Goal: Information Seeking & Learning: Learn about a topic

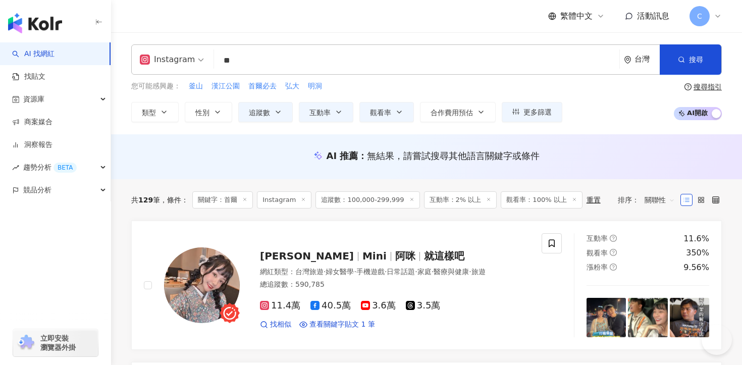
click at [253, 54] on input "**" at bounding box center [416, 60] width 397 height 19
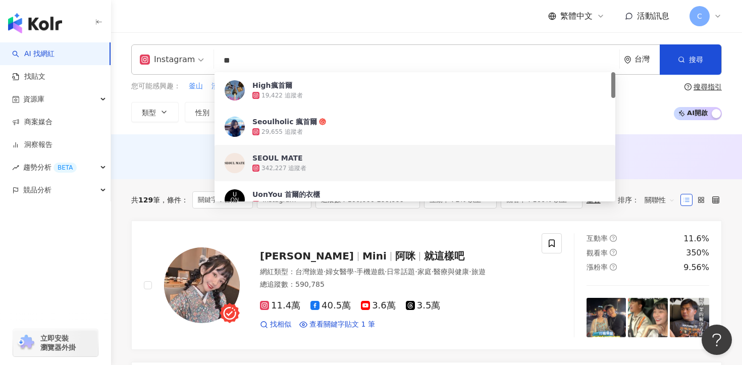
click at [291, 65] on input "**" at bounding box center [416, 60] width 397 height 19
type input "*"
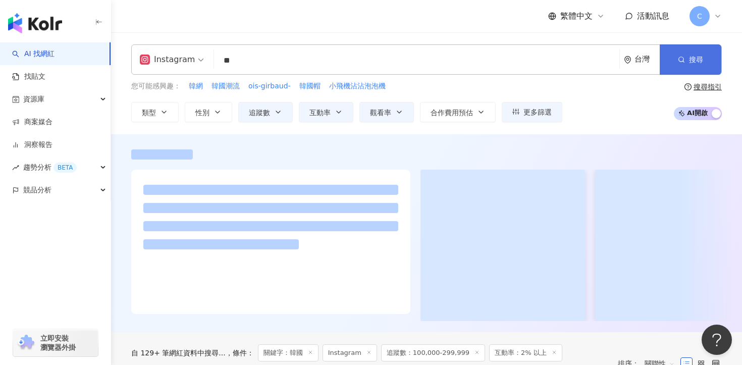
click at [688, 54] on button "搜尋" at bounding box center [691, 59] width 62 height 30
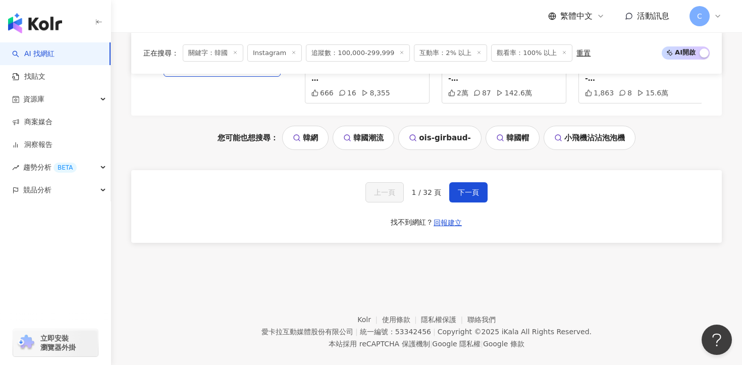
scroll to position [1984, 0]
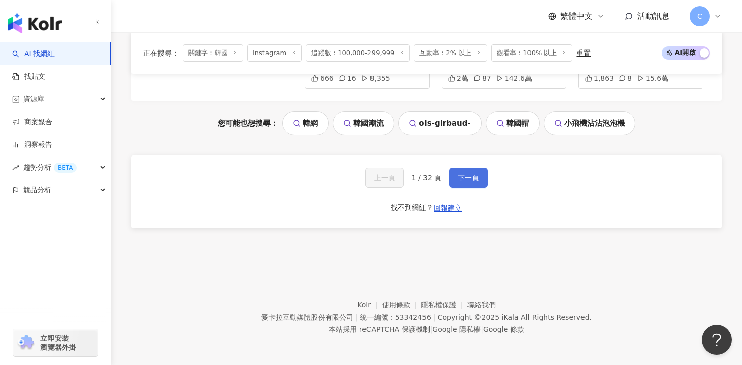
click at [472, 181] on button "下一頁" at bounding box center [468, 178] width 38 height 20
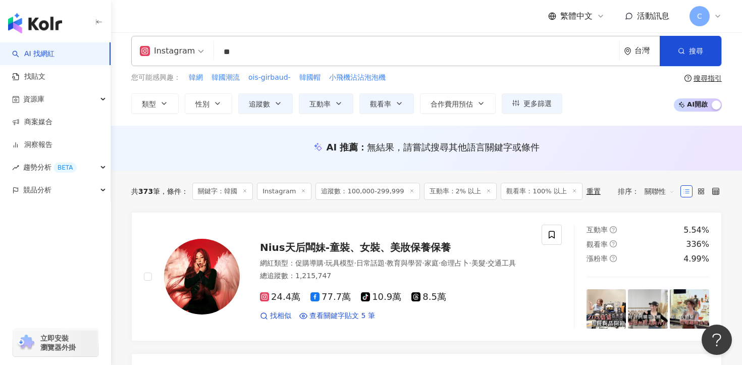
scroll to position [0, 0]
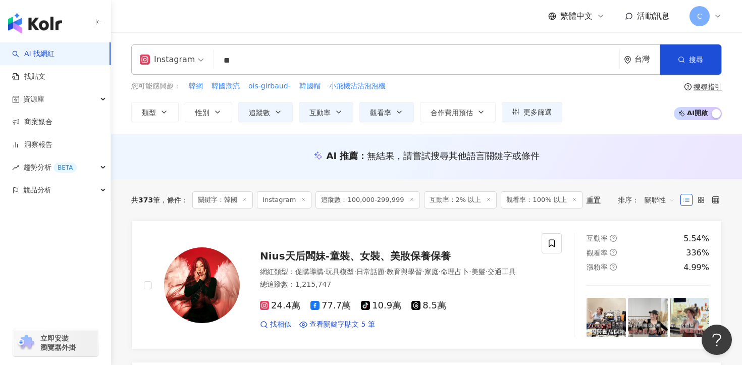
click at [277, 53] on input "**" at bounding box center [416, 60] width 397 height 19
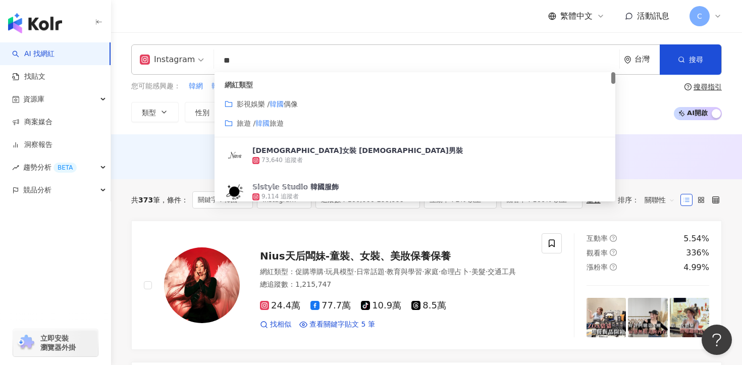
click at [255, 61] on input "**" at bounding box center [416, 60] width 397 height 19
type input "*"
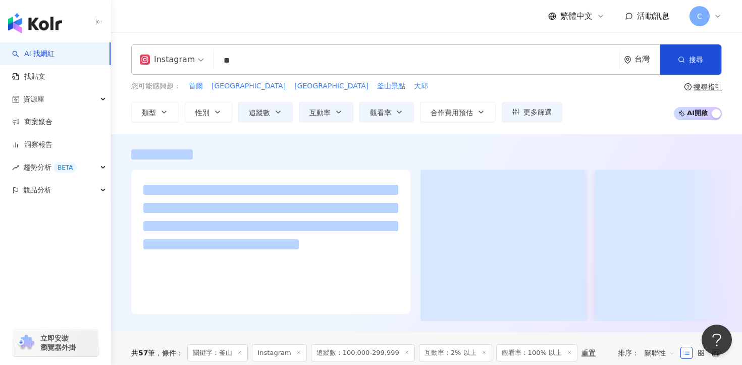
click at [183, 134] on div at bounding box center [426, 233] width 631 height 198
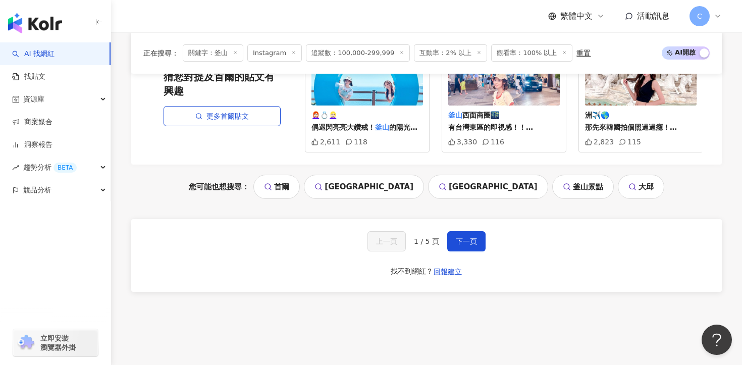
scroll to position [2154, 0]
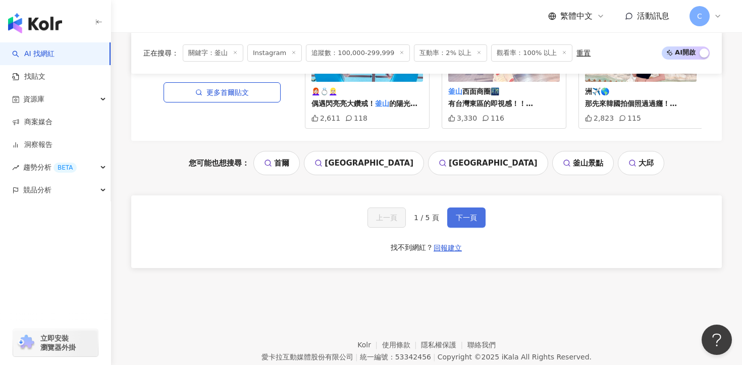
click at [464, 214] on span "下一頁" at bounding box center [466, 218] width 21 height 8
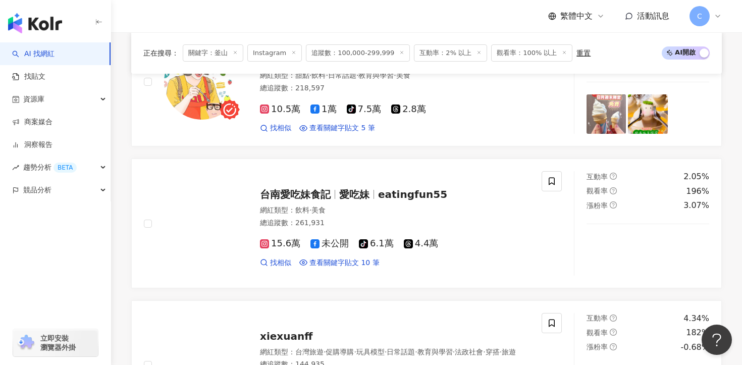
scroll to position [1125, 0]
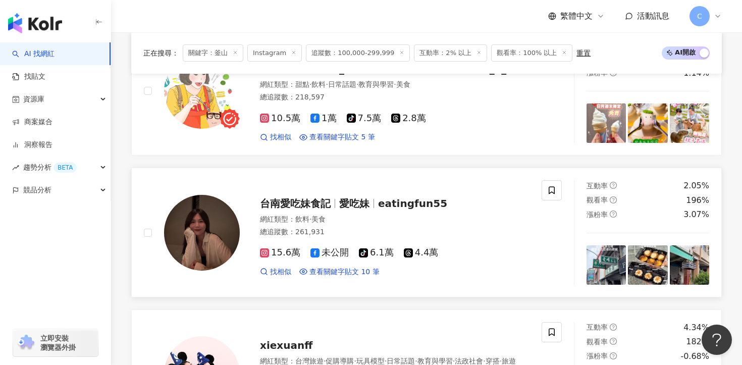
click at [342, 197] on span "愛吃妹" at bounding box center [354, 203] width 30 height 12
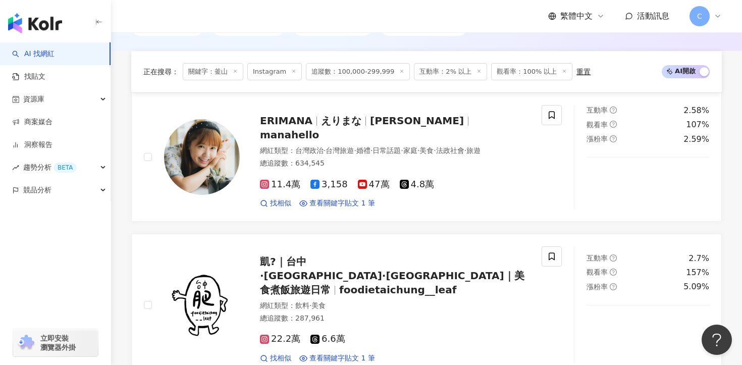
scroll to position [0, 0]
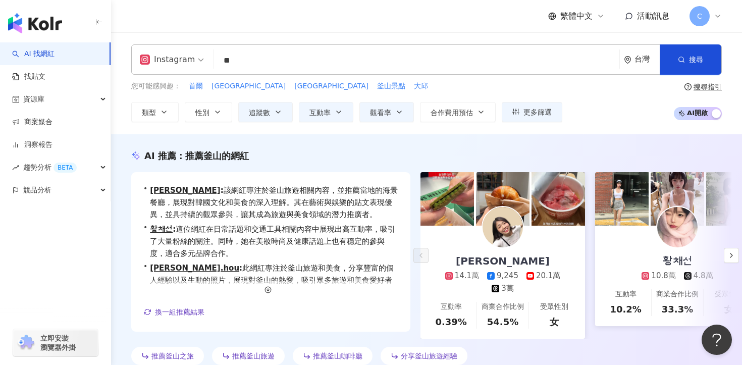
click at [278, 70] on input "**" at bounding box center [416, 60] width 397 height 19
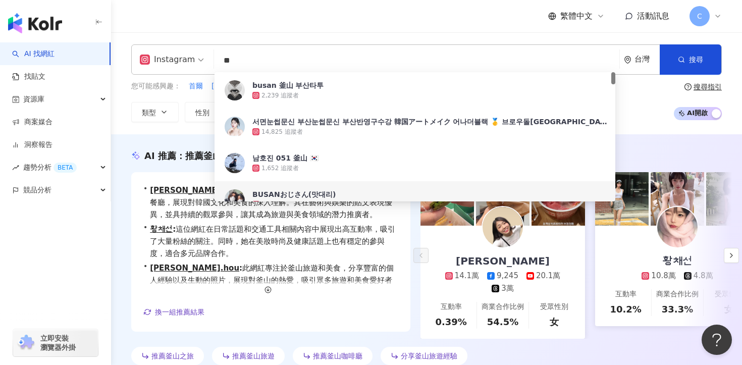
click at [278, 70] on input "**" at bounding box center [416, 60] width 397 height 19
type input "**"
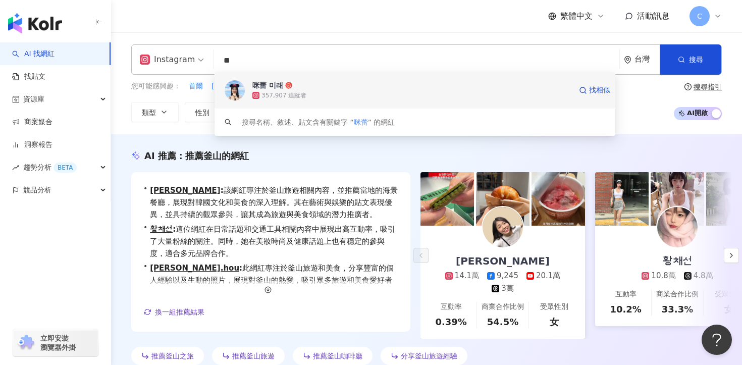
click at [290, 88] on icon at bounding box center [288, 85] width 7 height 7
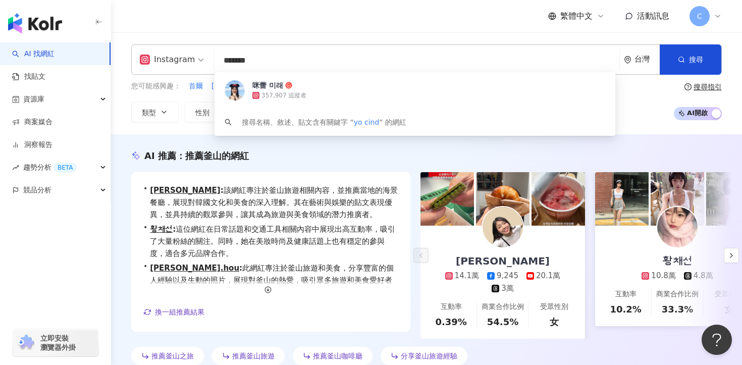
type input "********"
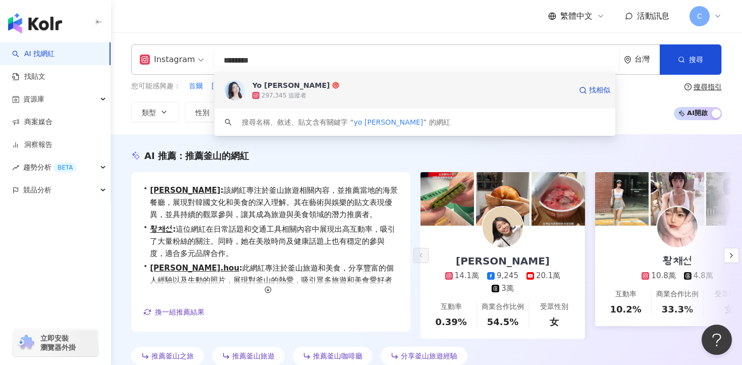
click at [327, 99] on div "297,345 追蹤者" at bounding box center [411, 95] width 319 height 10
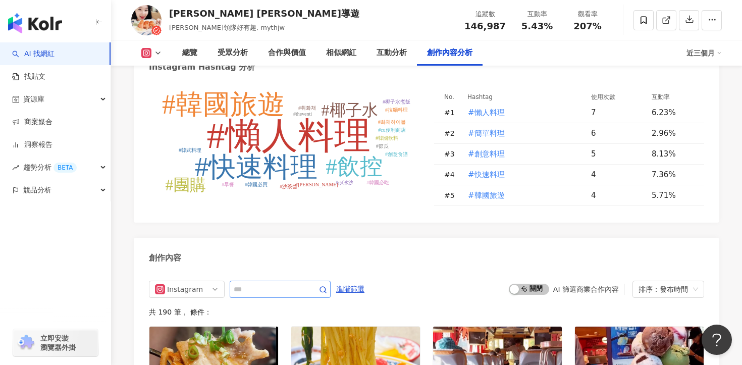
scroll to position [2964, 0]
click at [301, 281] on span at bounding box center [280, 289] width 101 height 17
click at [269, 283] on input "text" at bounding box center [269, 289] width 71 height 12
type input "***"
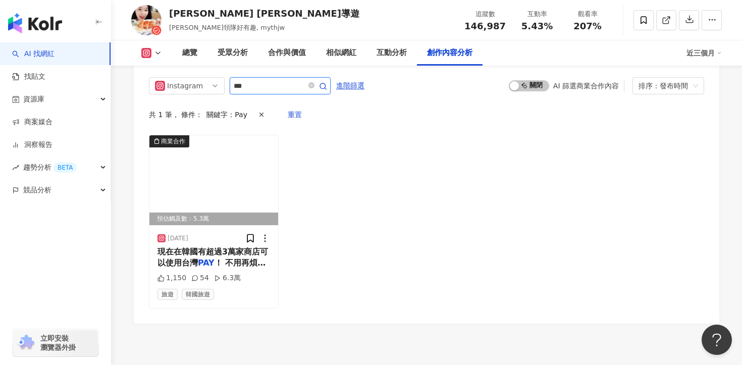
scroll to position [3172, 0]
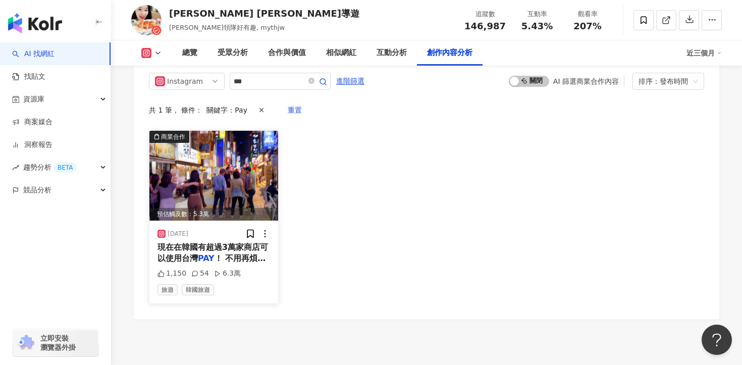
click at [228, 242] on div "現在在韓國有超過3萬家商店可以使用台灣 PAY ！ 不用再煩惱換匯問題，因為在韓國的CU、GS25、7-Eleven和Emart24四大便利商店，你都能輕鬆使…" at bounding box center [214, 253] width 113 height 23
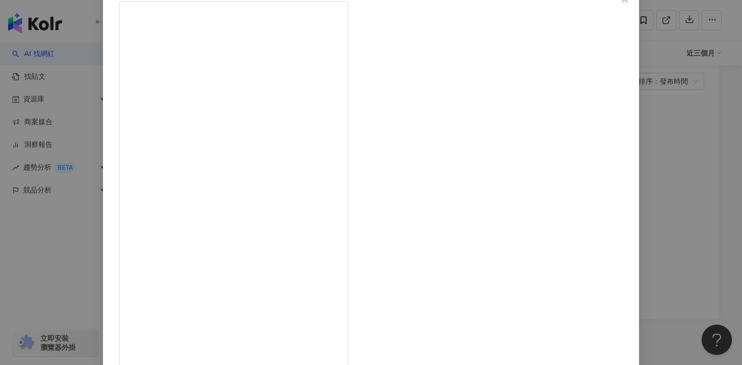
scroll to position [88, 0]
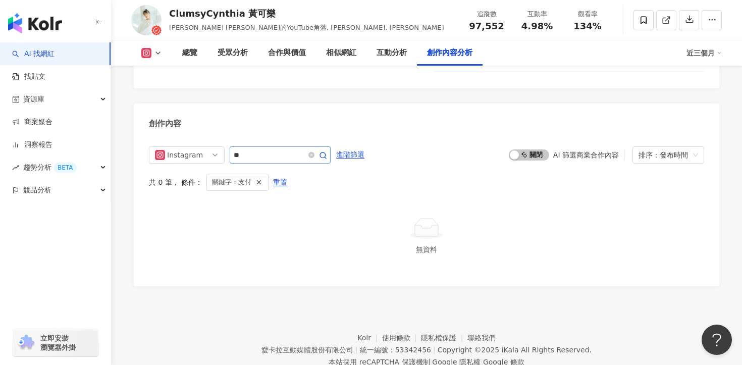
click at [273, 149] on input "**" at bounding box center [269, 155] width 71 height 12
click at [267, 149] on input "***" at bounding box center [269, 155] width 71 height 12
type input "*"
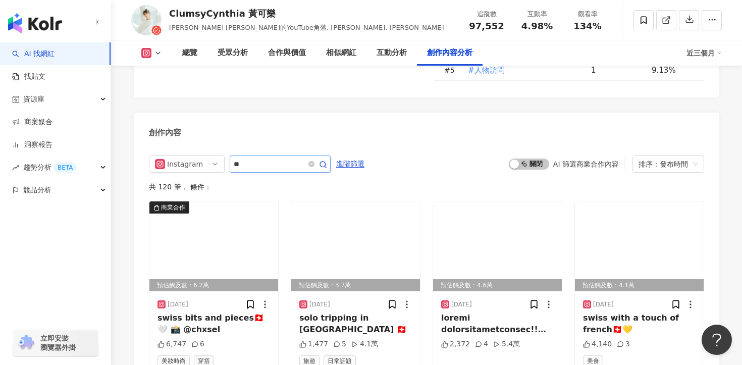
scroll to position [3143, 0]
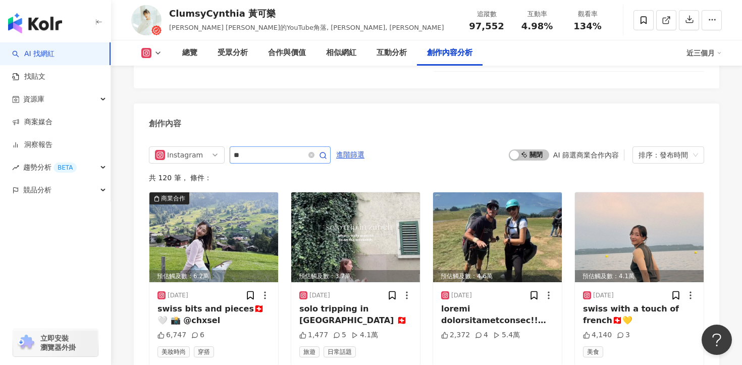
type input "**"
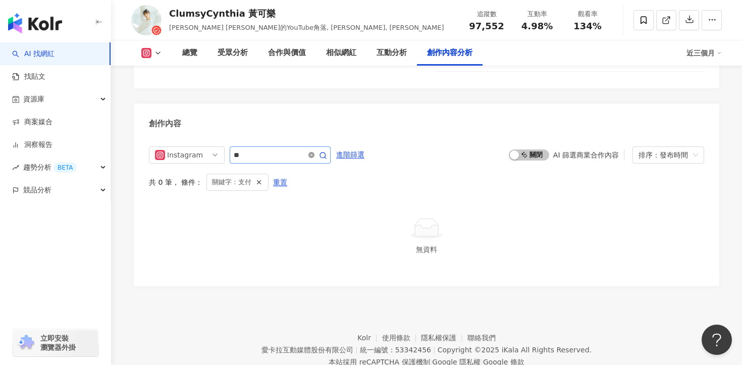
click at [313, 152] on icon "close-circle" at bounding box center [312, 155] width 6 height 6
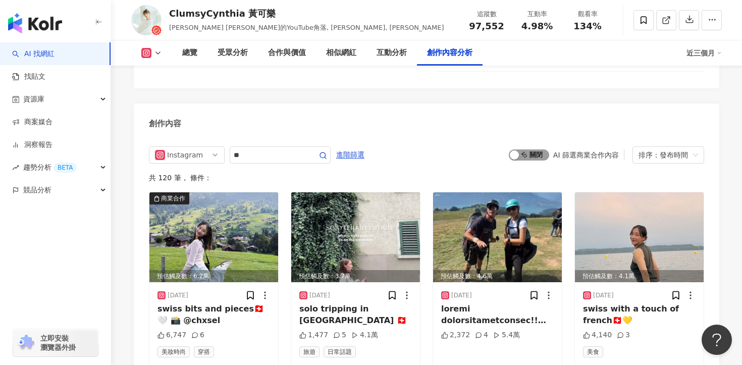
click at [537, 149] on span "啟動 關閉" at bounding box center [529, 154] width 40 height 11
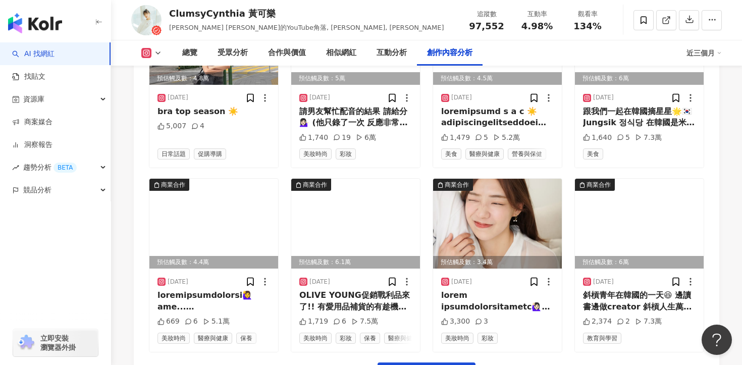
scroll to position [3527, 0]
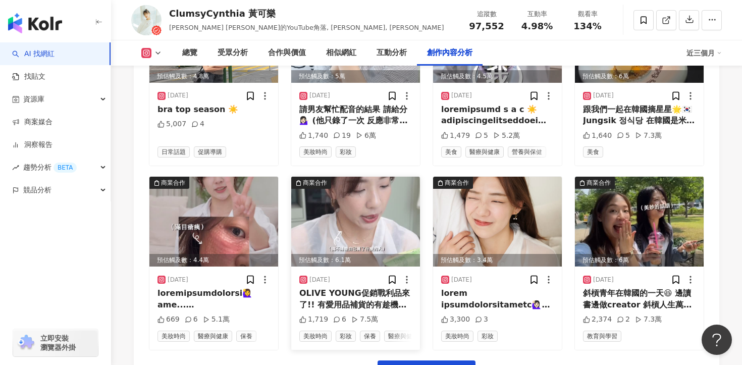
click at [382, 288] on div "OLIVE YOUNG促銷戰利品來了!! 有愛用品補貨的有趁機買來試的 （還有好多東西想買來試… 但這次先簡單補一下需要的貨😆) (全自費 請各位放心看👾) …" at bounding box center [355, 299] width 113 height 23
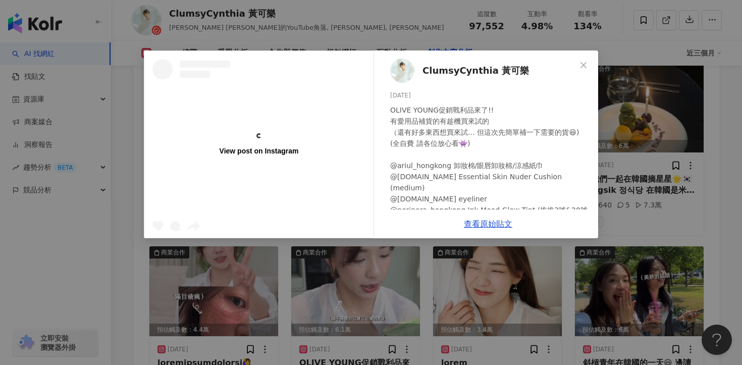
scroll to position [3397, 0]
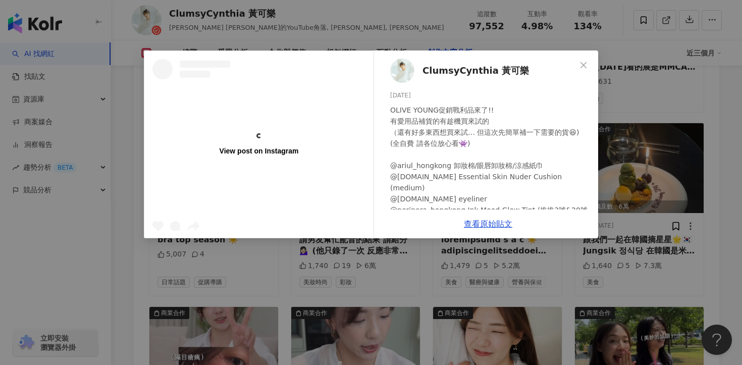
click at [637, 91] on div "View post on Instagram ClumsyCynthia 黃可樂 2025/6/7 OLIVE YOUNG促銷戰利品來了!! 有愛用品補貨的有…" at bounding box center [371, 182] width 742 height 365
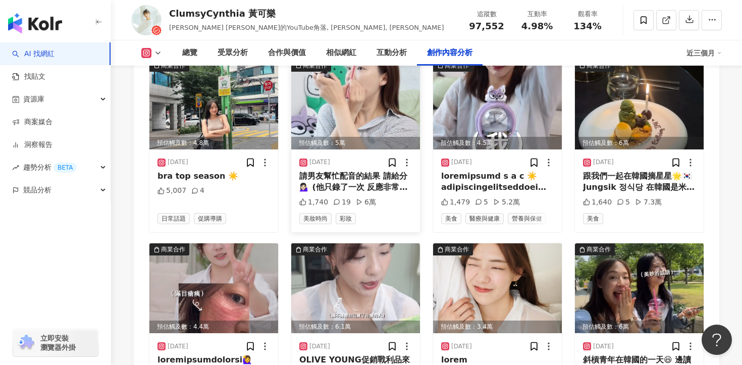
scroll to position [3506, 0]
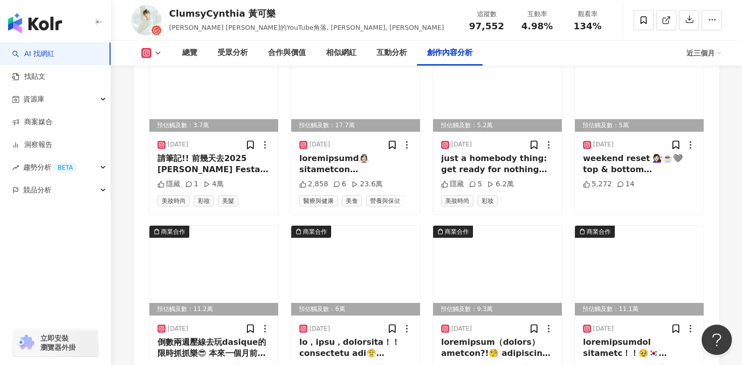
scroll to position [3874, 0]
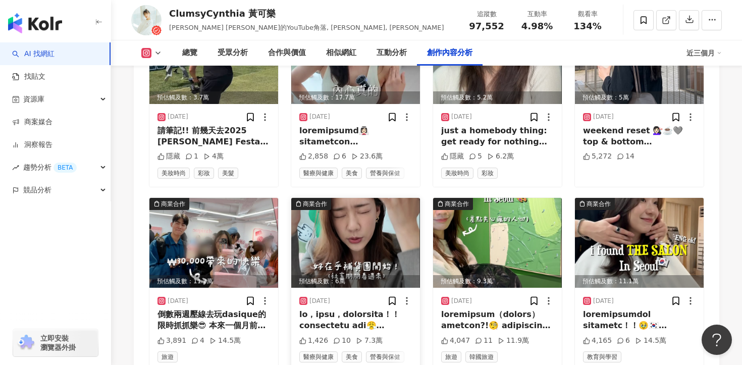
click at [371, 309] on div at bounding box center [355, 320] width 113 height 23
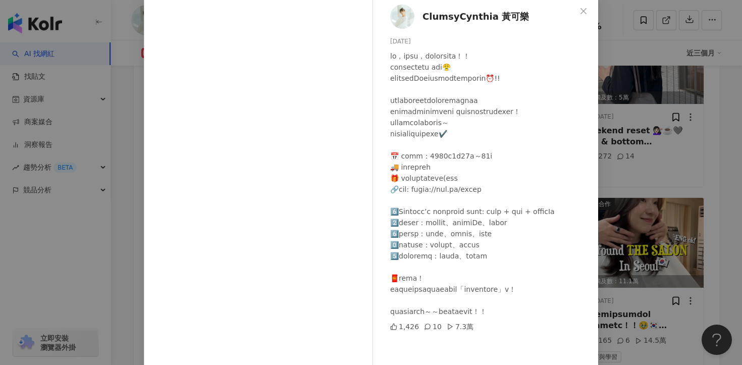
scroll to position [88, 0]
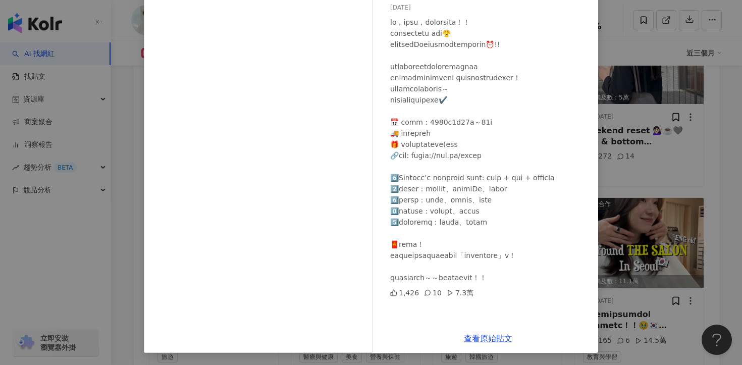
click at [491, 333] on div "查看原始貼文" at bounding box center [488, 338] width 220 height 29
click at [491, 336] on link "查看原始貼文" at bounding box center [488, 339] width 48 height 10
click at [619, 140] on div "ClumsyCynthia 黃可樂 2025/4/16 1,426 10 7.3萬 查看原始貼文" at bounding box center [371, 182] width 742 height 365
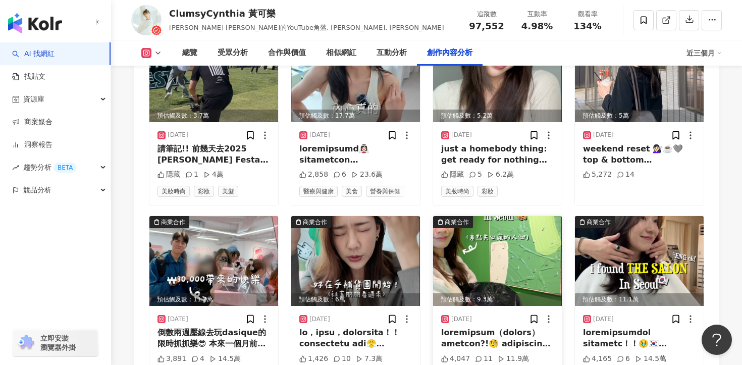
scroll to position [3855, 0]
click at [499, 328] on div at bounding box center [497, 339] width 113 height 23
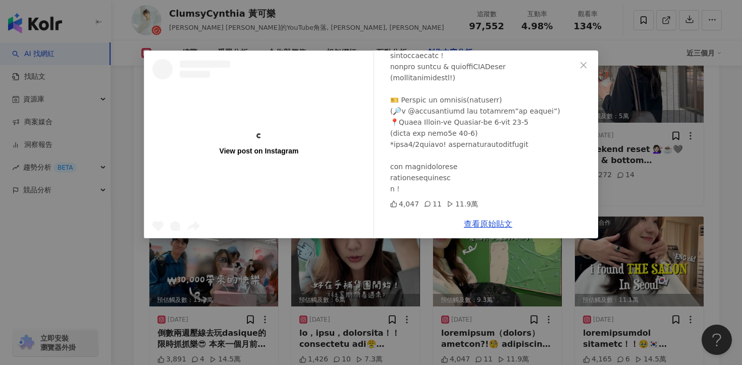
scroll to position [198, 0]
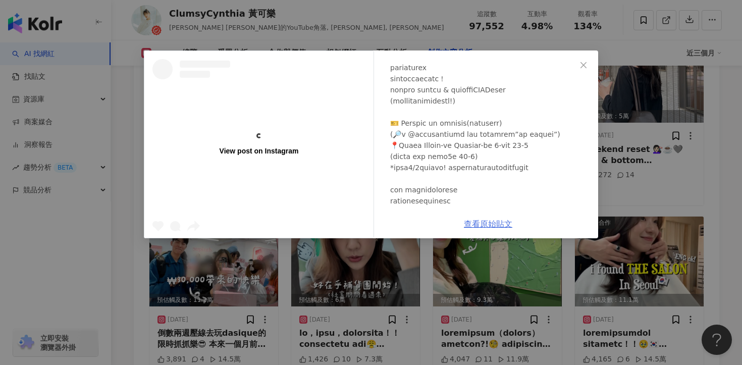
click at [487, 227] on link "查看原始貼文" at bounding box center [488, 224] width 48 height 10
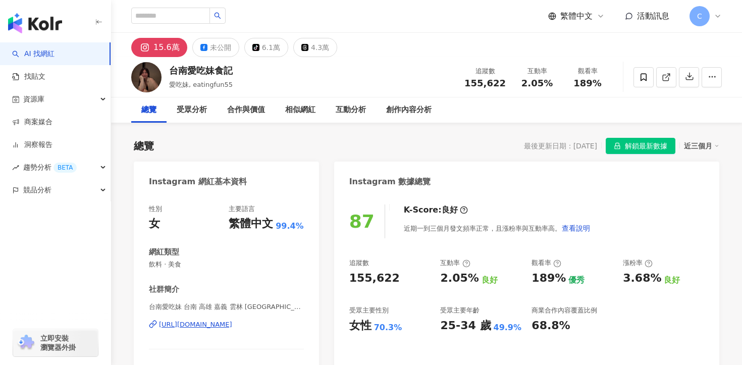
scroll to position [31, 0]
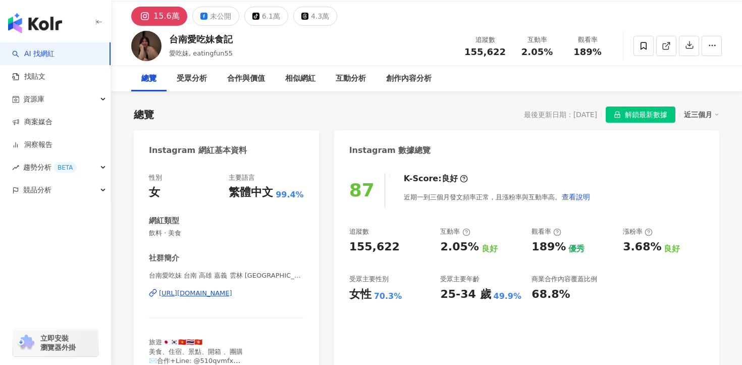
click at [232, 290] on div "[URL][DOMAIN_NAME]" at bounding box center [195, 293] width 73 height 9
click at [363, 79] on div "互動分析" at bounding box center [351, 79] width 30 height 12
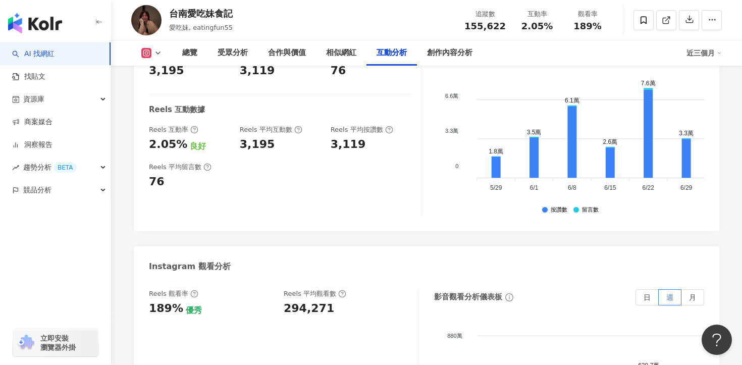
scroll to position [2235, 0]
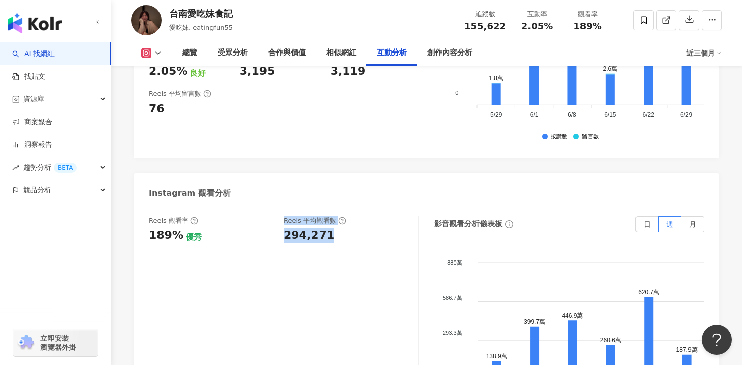
drag, startPoint x: 278, startPoint y: 196, endPoint x: 330, endPoint y: 196, distance: 51.5
click at [330, 216] on div "Reels 觀看率 189% 優秀 [PERSON_NAME] 平均觀看數 294,271" at bounding box center [279, 229] width 260 height 27
click at [330, 228] on div "294,271" at bounding box center [346, 236] width 125 height 16
click at [312, 228] on div "294,271" at bounding box center [309, 236] width 50 height 16
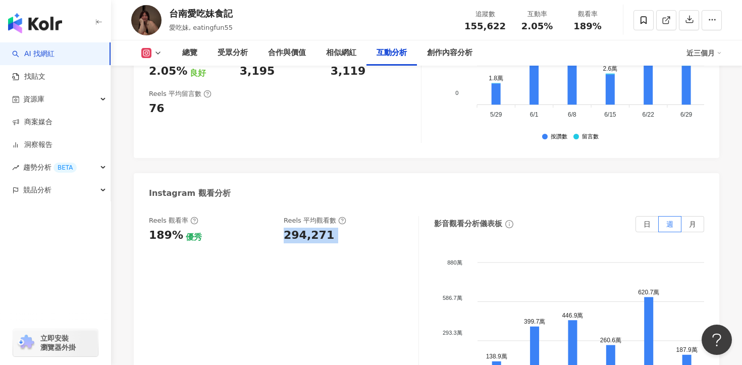
click at [312, 228] on div "294,271" at bounding box center [309, 236] width 50 height 16
copy div "294,271"
drag, startPoint x: 522, startPoint y: 27, endPoint x: 557, endPoint y: 28, distance: 35.3
click at [557, 28] on div "互動率 2.05%" at bounding box center [537, 20] width 50 height 22
copy span "2.05%"
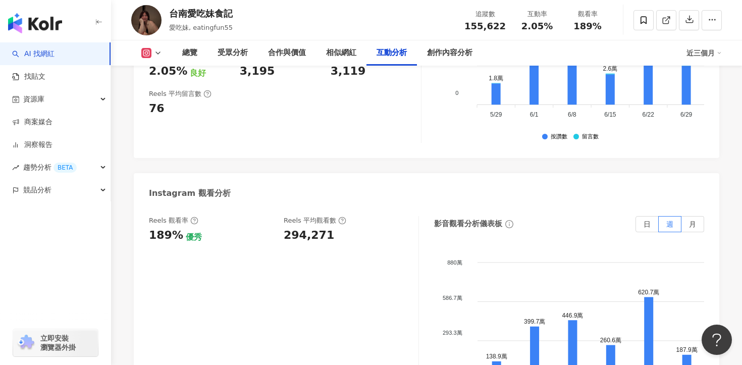
click at [479, 26] on span "155,622" at bounding box center [485, 26] width 41 height 11
drag, startPoint x: 507, startPoint y: 24, endPoint x: 471, endPoint y: 24, distance: 36.9
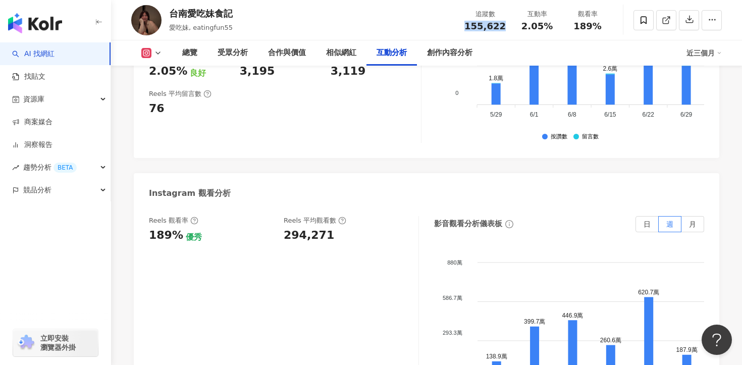
click at [471, 24] on div "追蹤數 155,622" at bounding box center [485, 20] width 54 height 22
copy span "155,622"
click at [235, 47] on div "受眾分析" at bounding box center [233, 53] width 30 height 12
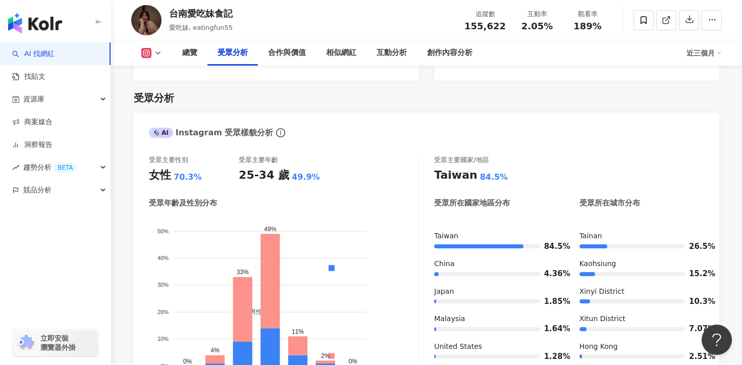
scroll to position [917, 0]
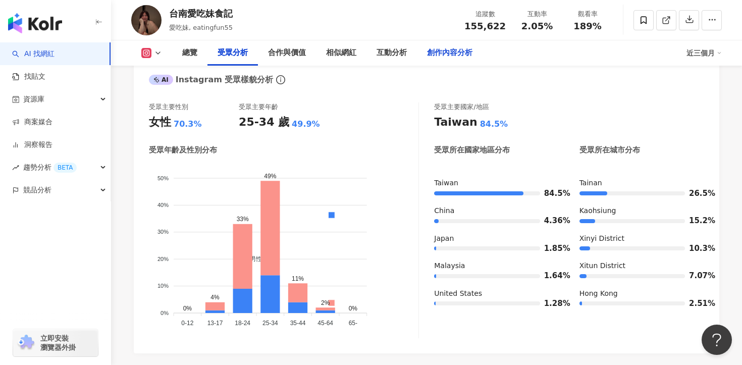
click at [434, 57] on div "創作內容分析" at bounding box center [449, 53] width 45 height 12
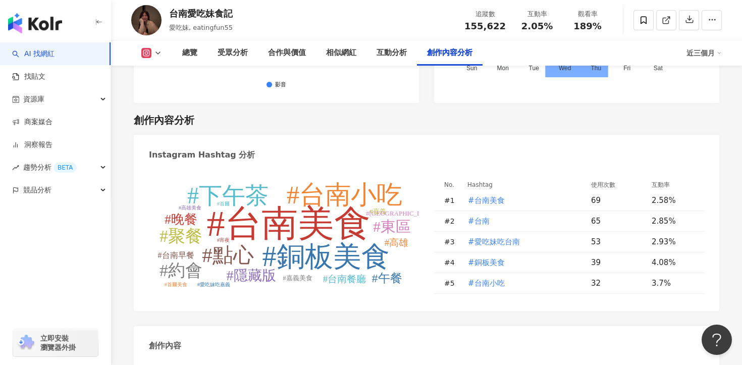
scroll to position [3118, 0]
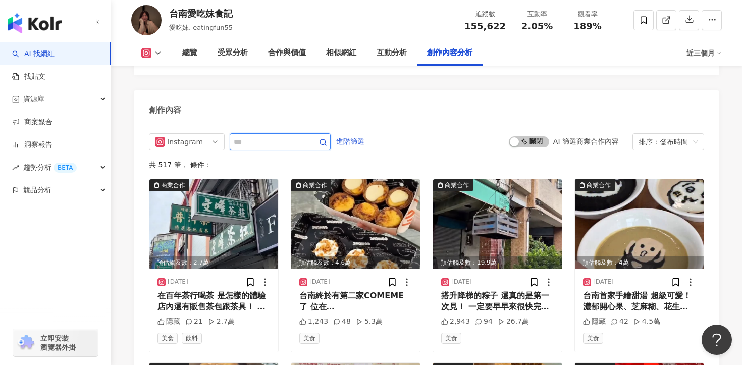
click at [302, 136] on input "text" at bounding box center [269, 142] width 71 height 12
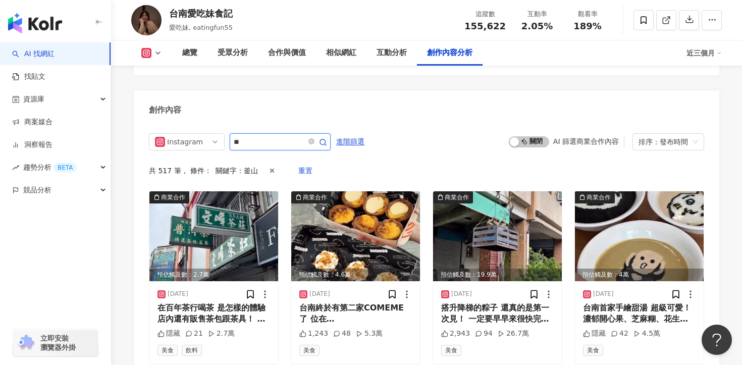
scroll to position [3104, 0]
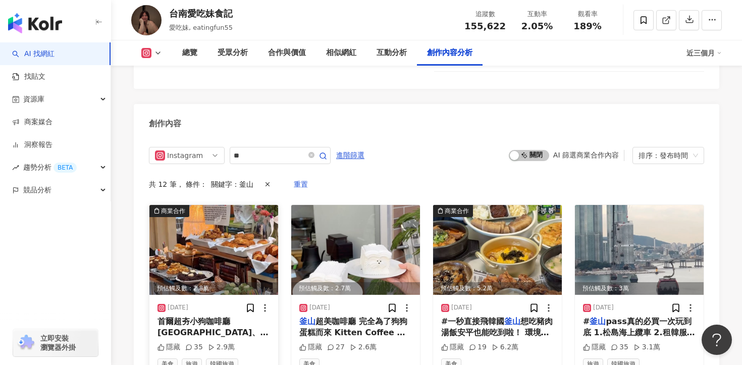
click at [205, 317] on span "首爾超夯小狗咖啡廳 安國、延南、汝矣島現代百貨、" at bounding box center [213, 344] width 111 height 55
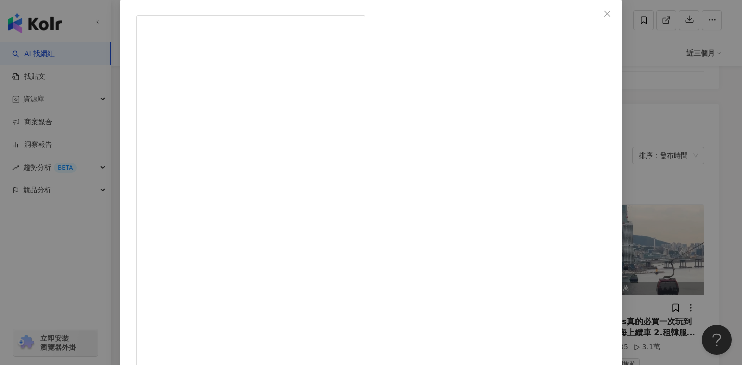
scroll to position [69, 0]
click at [672, 85] on div "台南愛吃妹食記 2025/7/25 首爾超夯小狗咖啡廳 安國、延南、汝矣島現代百貨、釜山、濟州店 每家分店都超有特色！好拍😍 主打各式各樣司康 小蔥司康、伯爵…" at bounding box center [371, 182] width 742 height 365
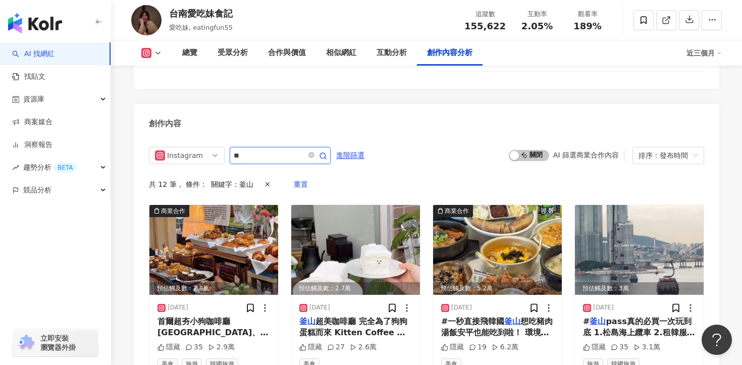
click at [285, 149] on input "**" at bounding box center [269, 155] width 71 height 12
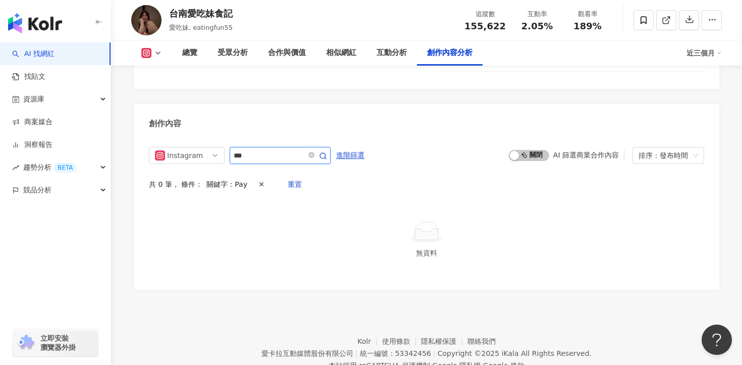
scroll to position [3100, 0]
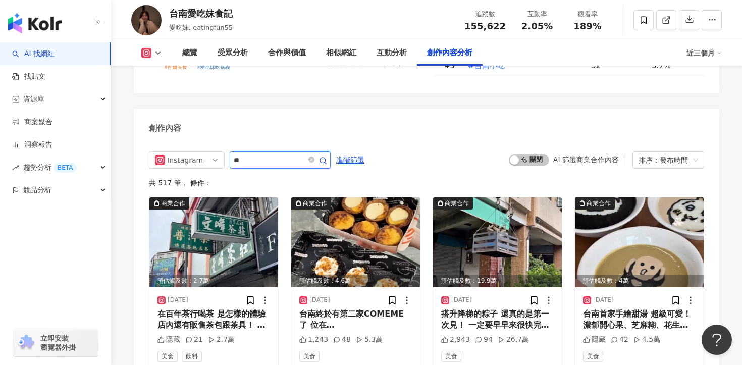
scroll to position [3104, 0]
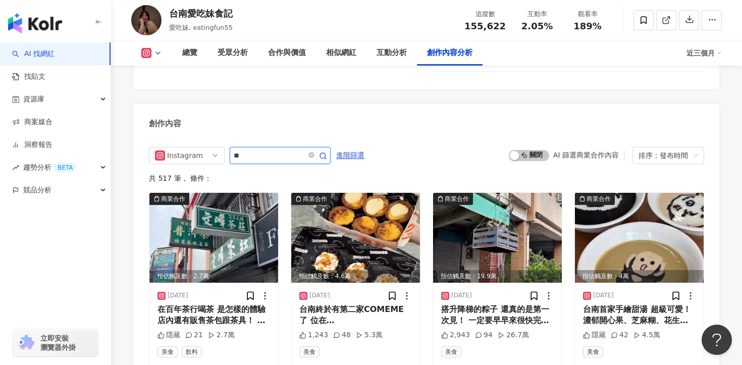
type input "*"
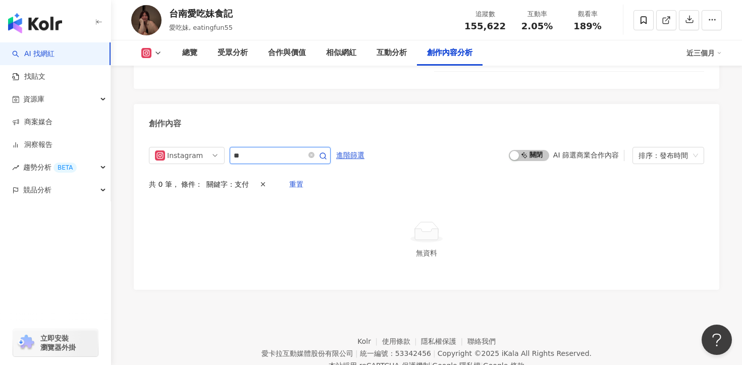
scroll to position [3100, 0]
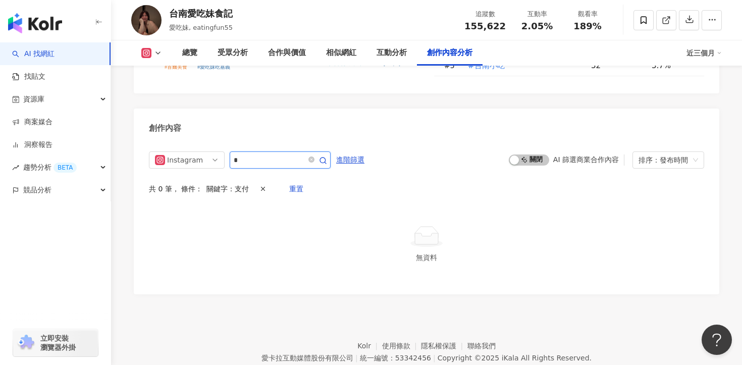
type input "*"
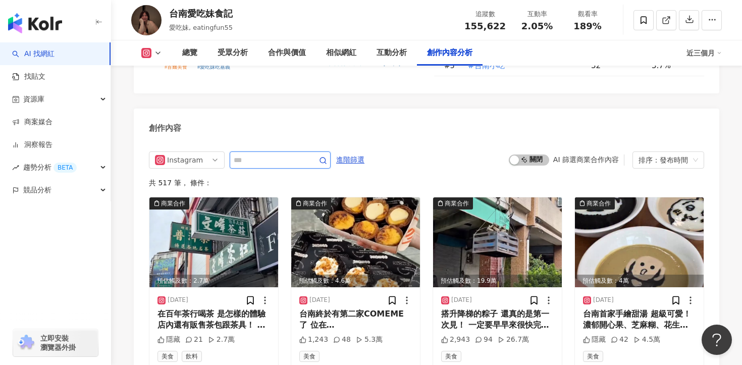
scroll to position [3104, 0]
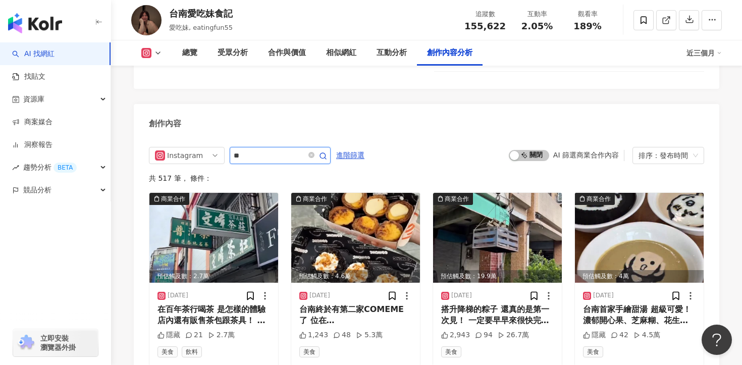
type input "*"
type input "**"
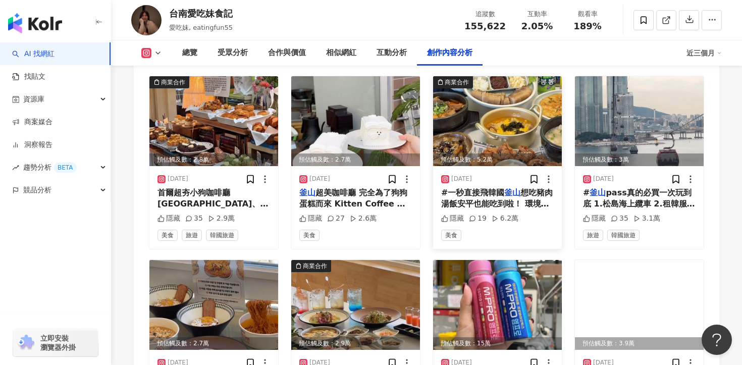
scroll to position [3233, 0]
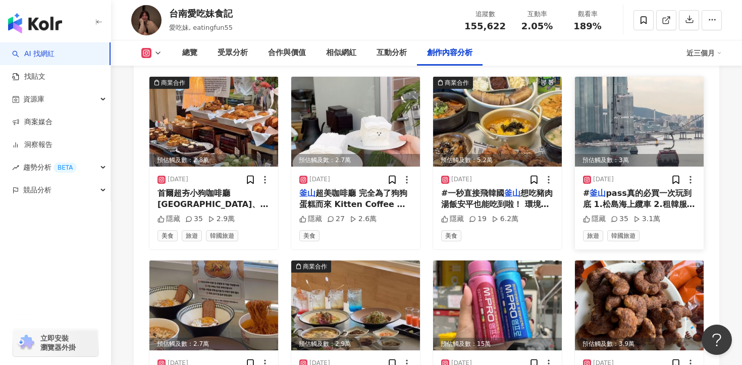
click at [626, 188] on div "# 釜山 pass真的必買一次玩到底 1.松島海上纜車 2.租韓服 順便去甘川洞小王子拍照 3.甘川洞文化村（免費景點 4.Busan x the sky 5…" at bounding box center [639, 199] width 113 height 23
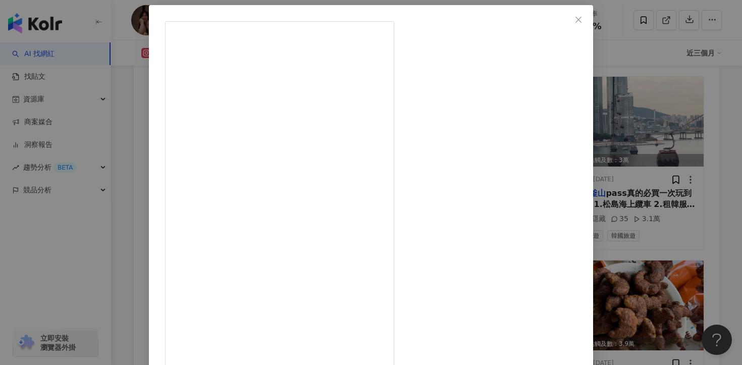
scroll to position [57, 0]
click at [680, 154] on div "台南愛吃妹食記 2024/10/9 #釜山pass真的必買一次玩到底 1.松島海上纜車 2.租韓服 順便去甘川洞小王子拍照 3.甘川洞文化村（免費景點 4.B…" at bounding box center [371, 182] width 742 height 365
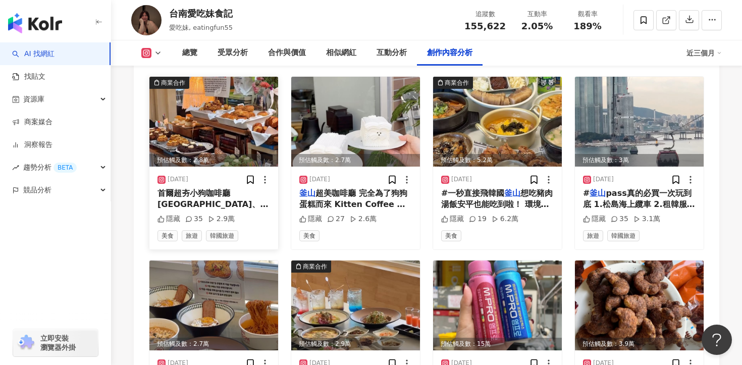
click at [185, 188] on span "首爾超夯小狗咖啡廳 安國、延南、汝矣島現代百貨、" at bounding box center [213, 215] width 111 height 55
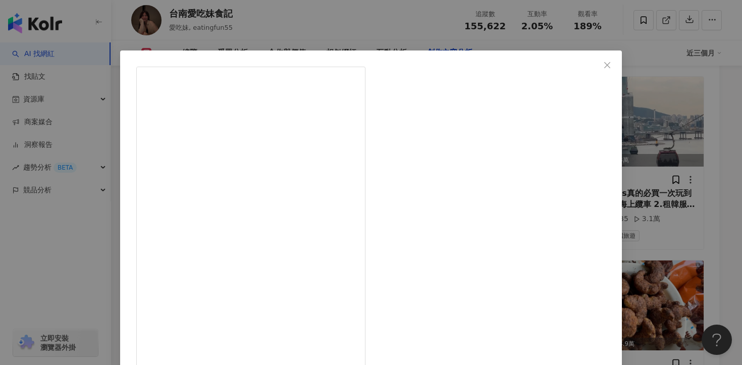
scroll to position [76, 0]
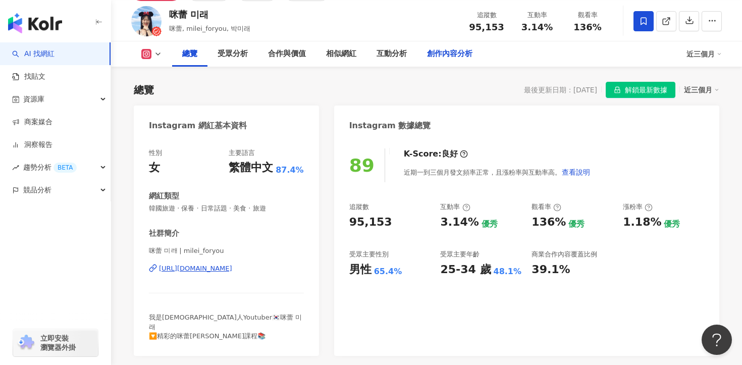
click at [450, 62] on div "創作內容分析" at bounding box center [450, 53] width 66 height 25
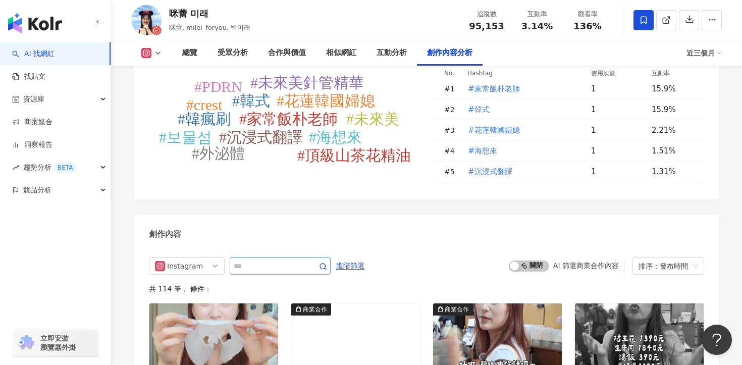
scroll to position [2674, 0]
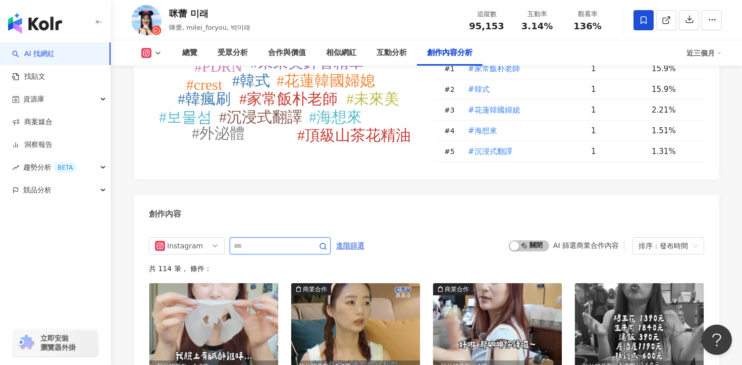
click at [288, 240] on input "text" at bounding box center [269, 246] width 71 height 12
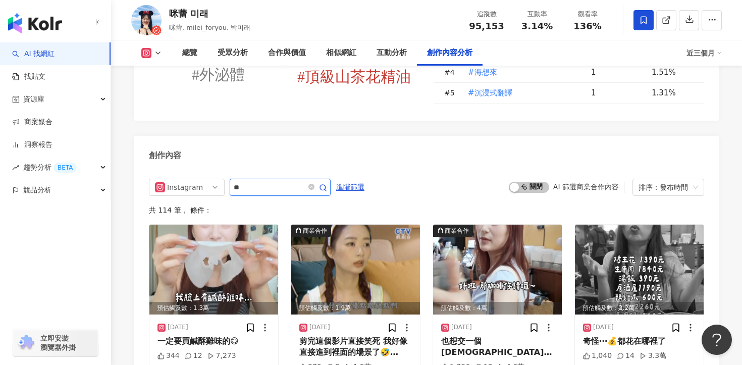
scroll to position [2734, 0]
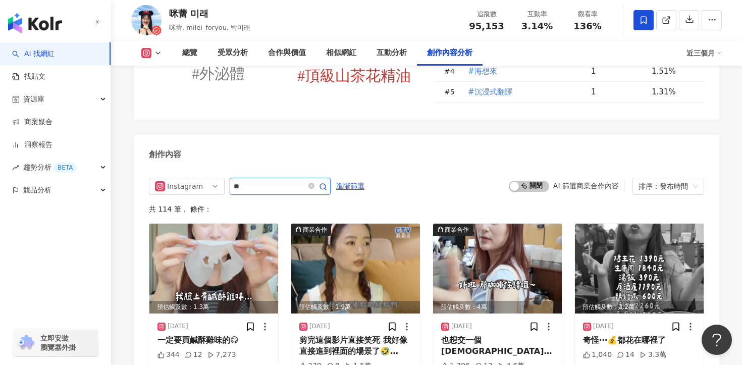
type input "**"
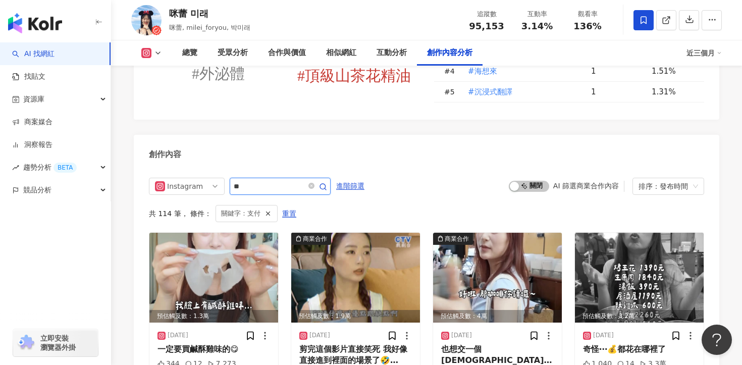
scroll to position [2772, 0]
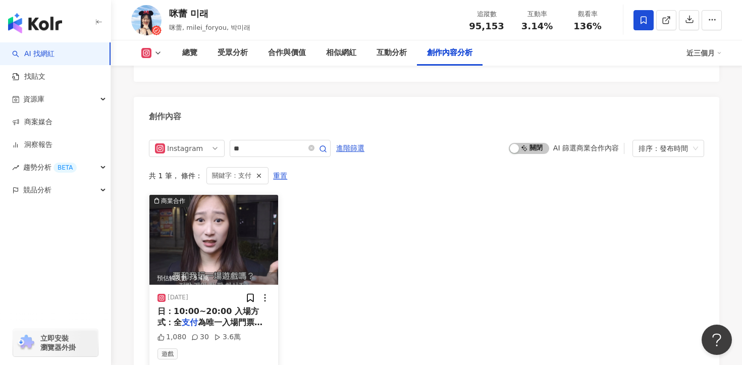
click at [224, 306] on div "日：10:00~20:00 入場方式：全 支付 為唯一入場門票，請提前下載、註冊、綁" at bounding box center [214, 317] width 113 height 23
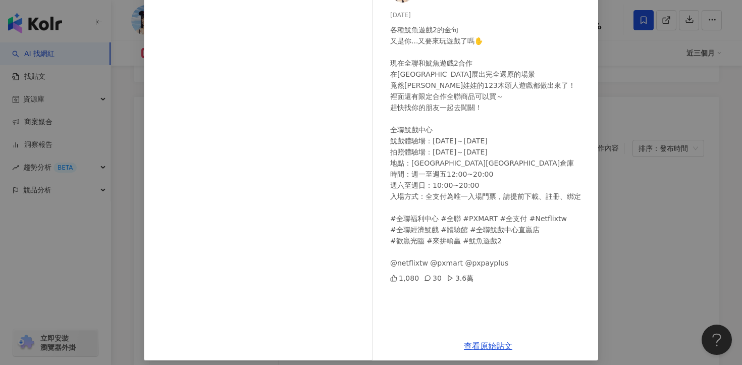
scroll to position [88, 0]
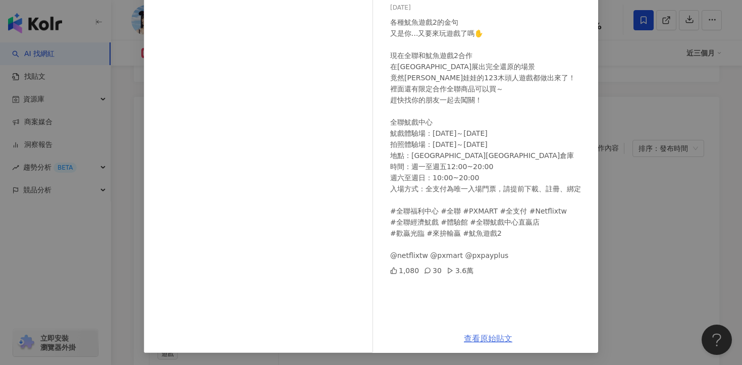
click at [487, 337] on link "查看原始貼文" at bounding box center [488, 339] width 48 height 10
click at [113, 93] on div "咪蕾 미래 [DATE] 各種魷魚遊戲2的金句 又是你...又要來玩遊戲了嗎✋ 現在全聯和魷魚遊戲2合作 在[GEOGRAPHIC_DATA]展出完全還原的場…" at bounding box center [371, 182] width 742 height 365
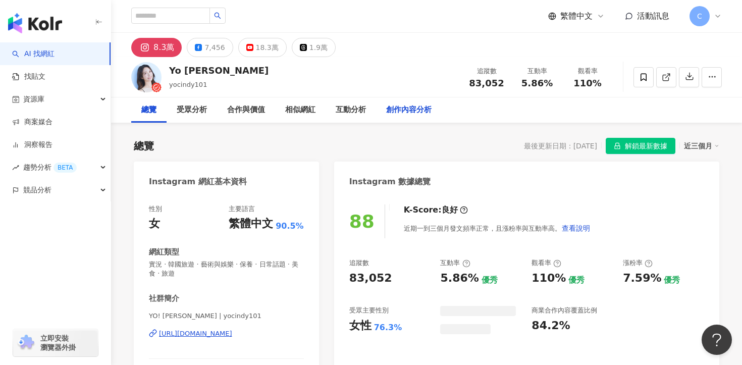
click at [394, 110] on div "創作內容分析" at bounding box center [408, 110] width 45 height 12
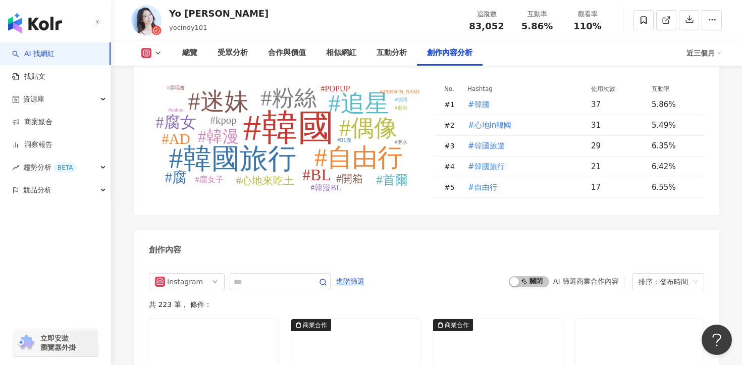
scroll to position [2973, 0]
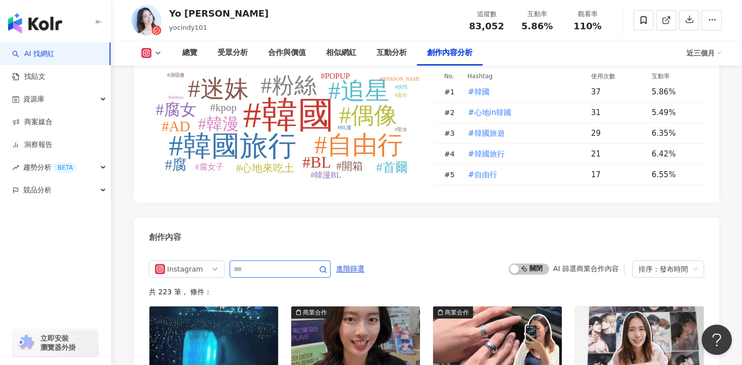
click at [287, 263] on input "text" at bounding box center [269, 269] width 71 height 12
type input "***"
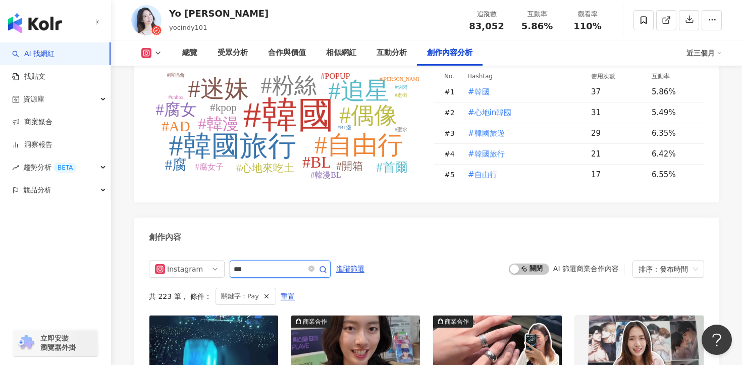
scroll to position [3102, 0]
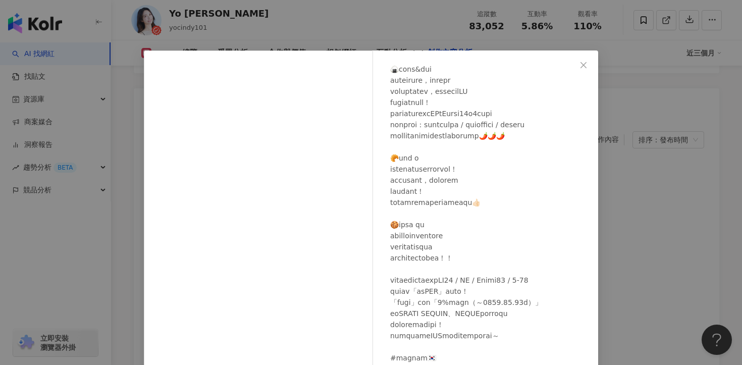
scroll to position [88, 0]
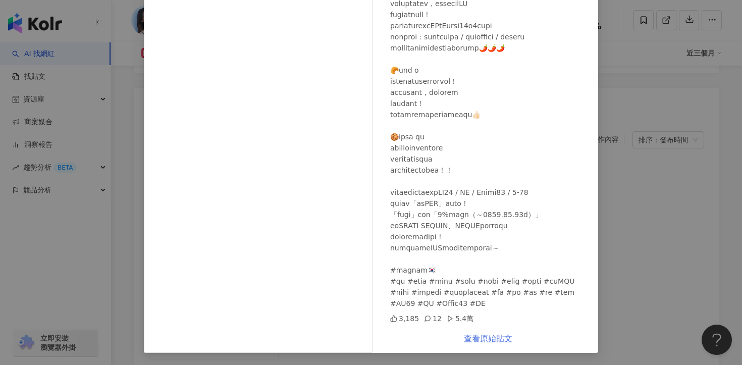
click at [501, 342] on link "查看原始貼文" at bounding box center [488, 339] width 48 height 10
click at [673, 167] on div "Yo [PERSON_NAME] [DATE] 3,185 12 5.4萬 查看原始貼文" at bounding box center [371, 182] width 742 height 365
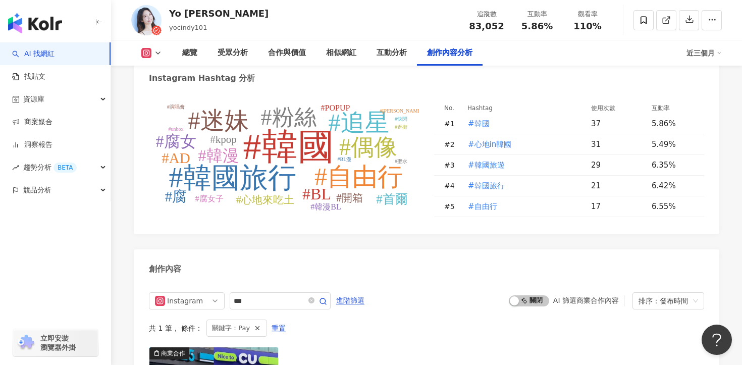
scroll to position [2592, 0]
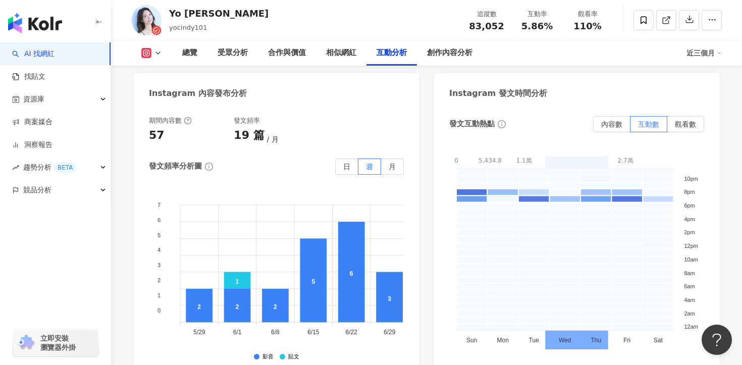
click at [482, 22] on span "83,052" at bounding box center [486, 26] width 35 height 11
drag, startPoint x: 500, startPoint y: 23, endPoint x: 464, endPoint y: 27, distance: 37.1
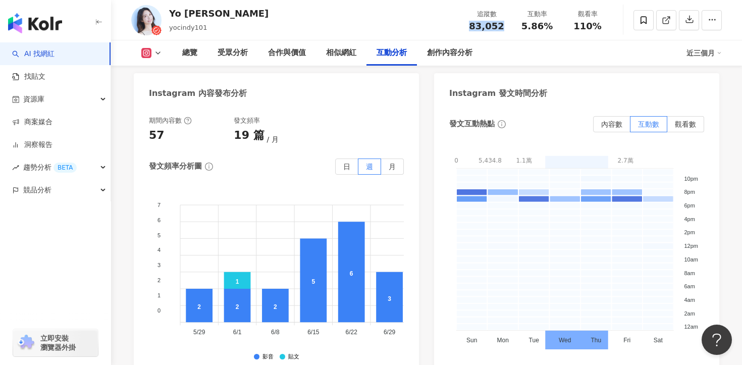
click at [464, 27] on div "追蹤數 83,052" at bounding box center [487, 20] width 50 height 22
copy span "83,052"
drag, startPoint x: 523, startPoint y: 28, endPoint x: 553, endPoint y: 27, distance: 30.3
click at [553, 28] on div "5.86%" at bounding box center [537, 26] width 38 height 10
copy span "5.86%"
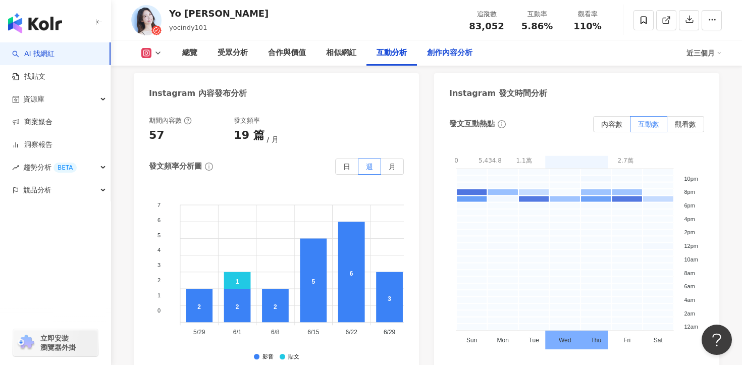
click at [450, 49] on div "創作內容分析" at bounding box center [449, 53] width 45 height 12
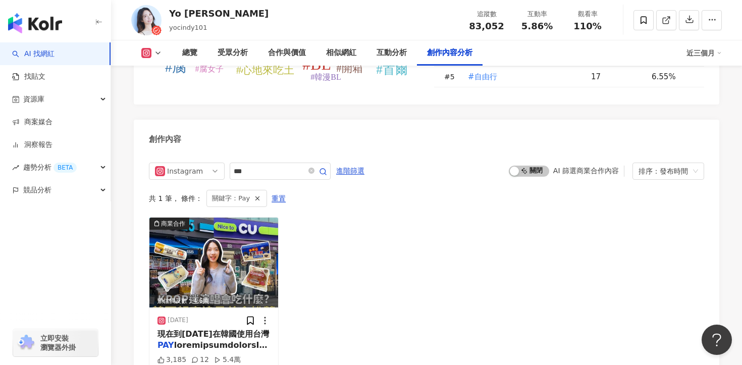
scroll to position [3155, 0]
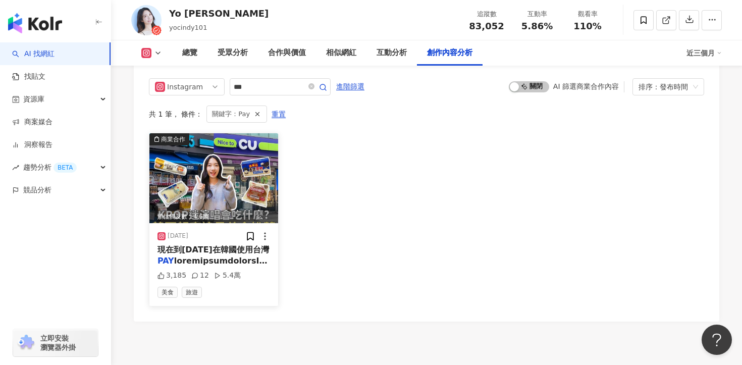
click at [218, 245] on span "現在到[DATE]在韓國使用台灣" at bounding box center [214, 250] width 112 height 10
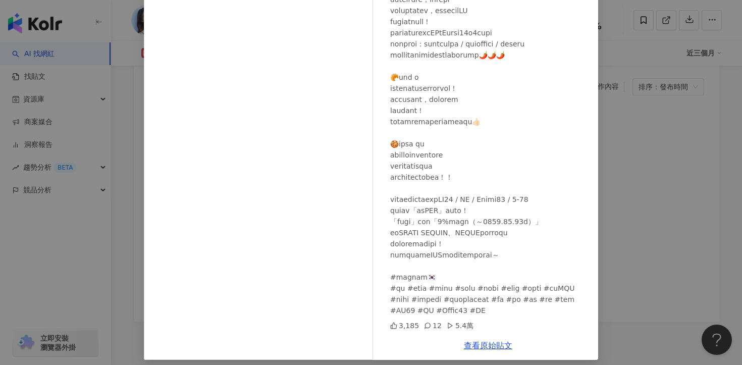
scroll to position [88, 0]
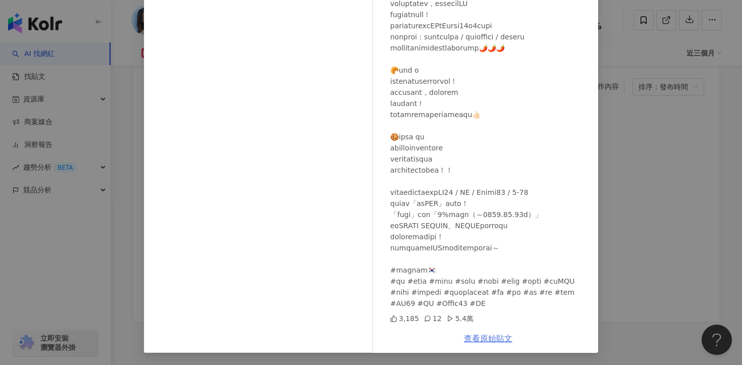
click at [504, 336] on link "查看原始貼文" at bounding box center [488, 339] width 48 height 10
click at [134, 117] on div "Yo [PERSON_NAME] [DATE] 3,185 12 5.4萬 查看原始貼文" at bounding box center [371, 182] width 742 height 365
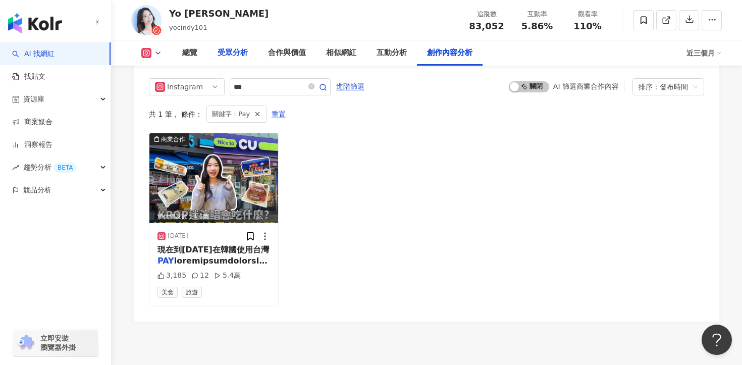
click at [244, 60] on div "受眾分析" at bounding box center [233, 52] width 50 height 25
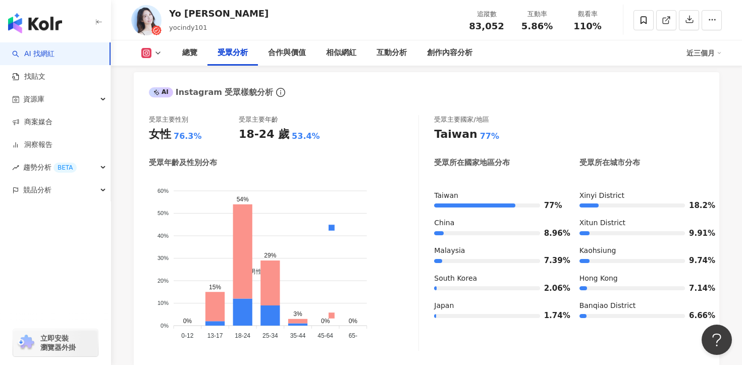
scroll to position [906, 0]
